Goal: Information Seeking & Learning: Learn about a topic

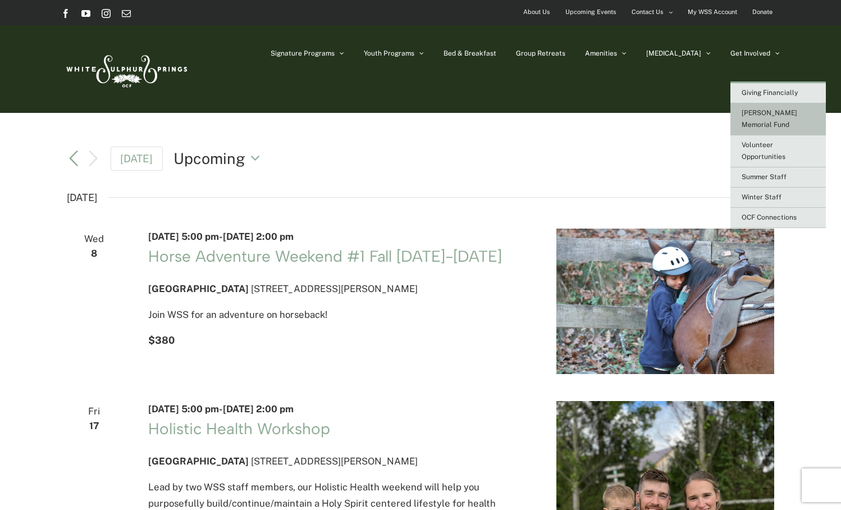
click at [784, 109] on span "[PERSON_NAME] Memorial Fund" at bounding box center [769, 119] width 56 height 20
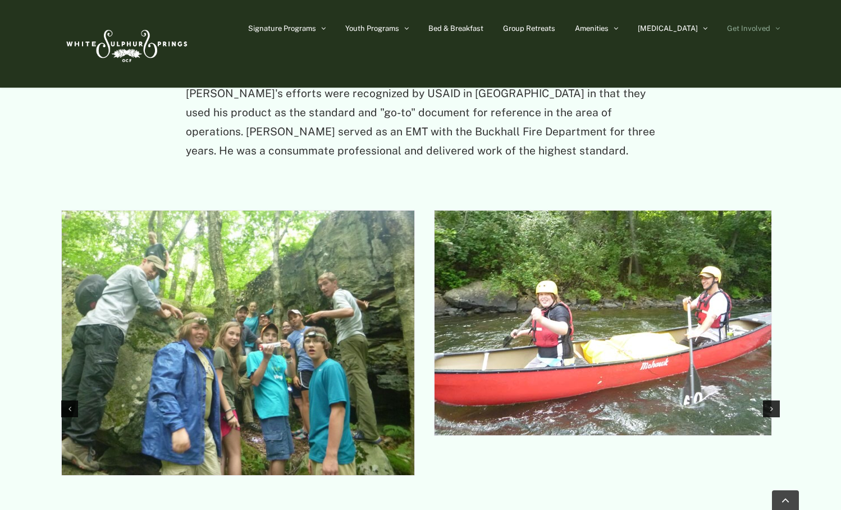
scroll to position [1347, 0]
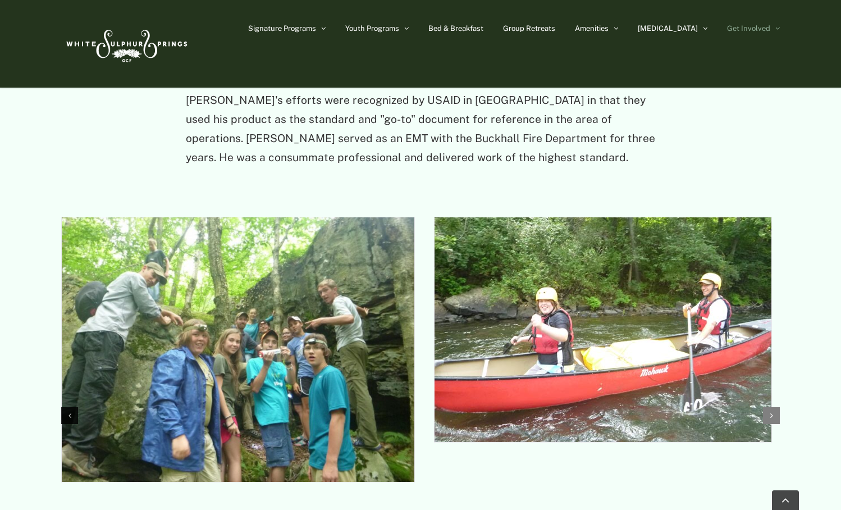
click at [768, 407] on div "Next slide" at bounding box center [771, 415] width 17 height 17
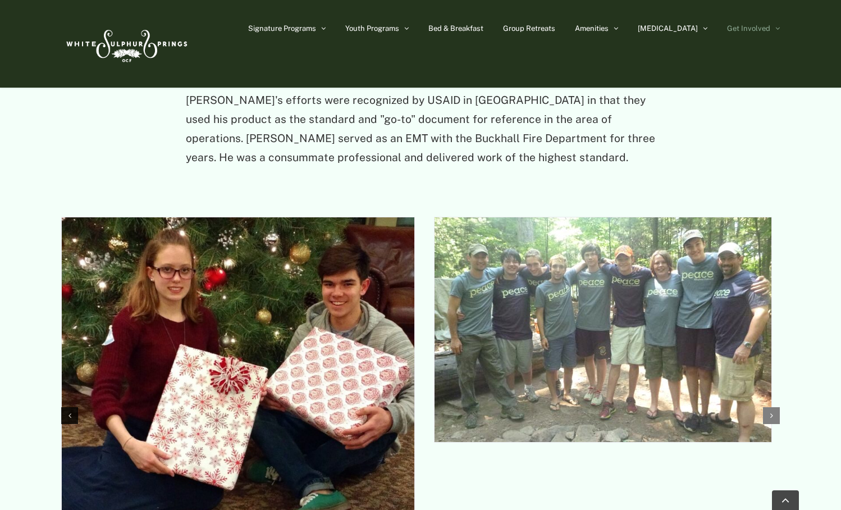
click at [770, 411] on icon "Next slide" at bounding box center [771, 415] width 3 height 8
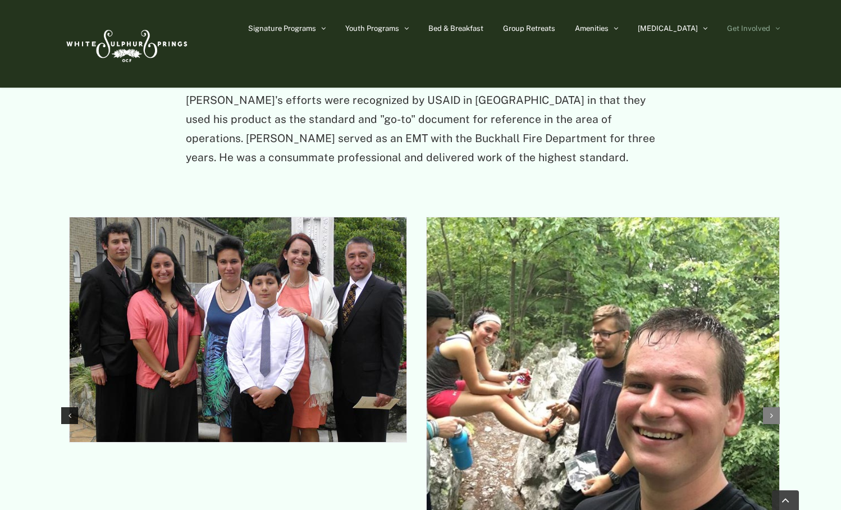
click at [773, 407] on div "Next slide" at bounding box center [771, 415] width 17 height 17
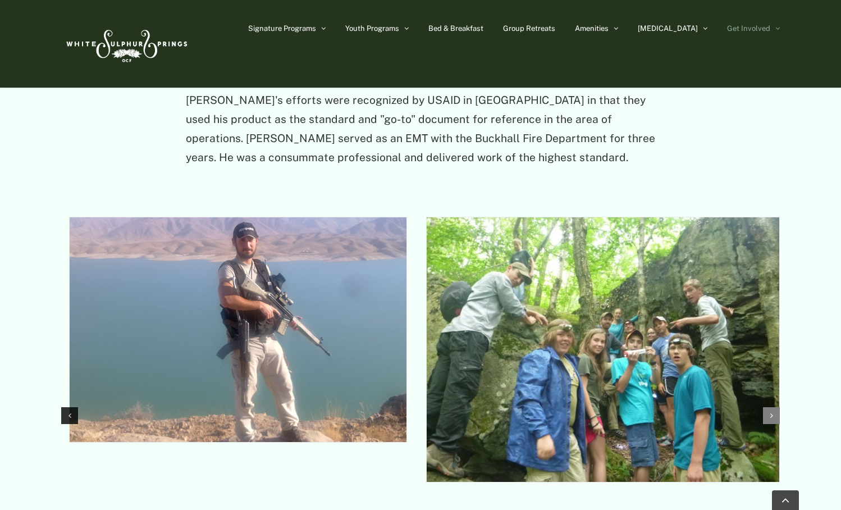
click at [773, 407] on div "Next slide" at bounding box center [771, 415] width 17 height 17
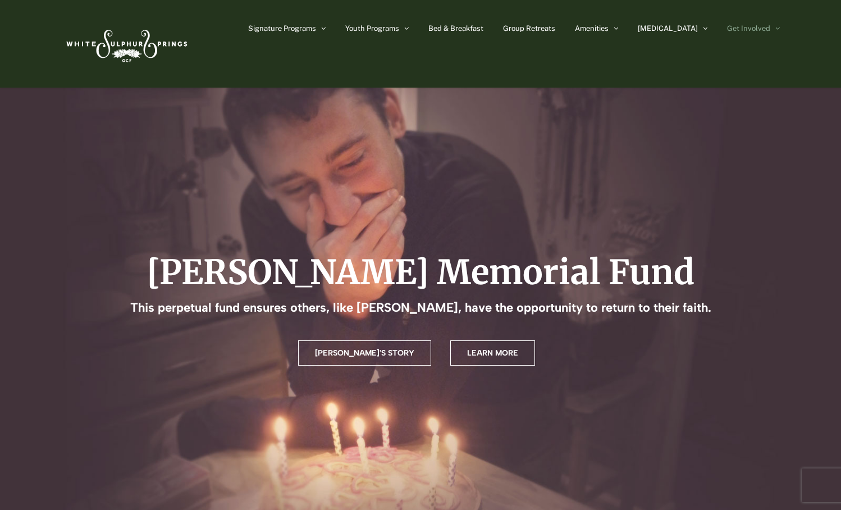
scroll to position [0, 0]
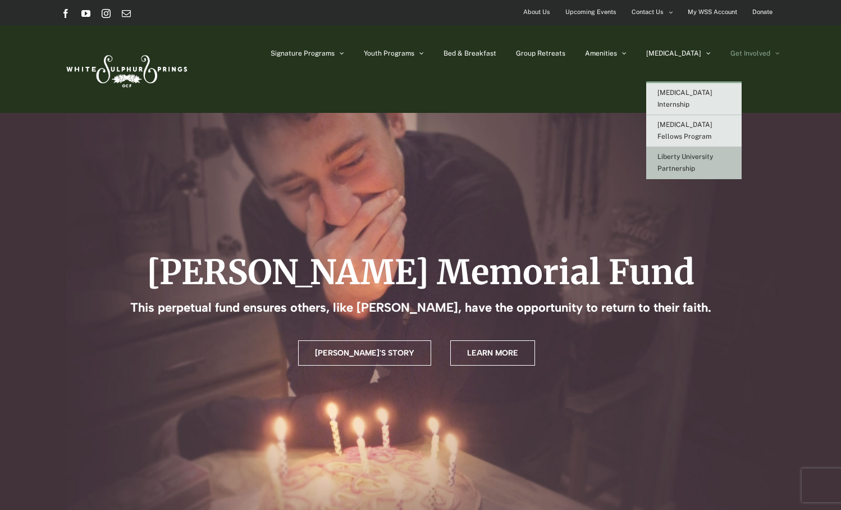
click at [713, 153] on span "Liberty University Partnership" at bounding box center [685, 163] width 56 height 20
